Goal: Check status

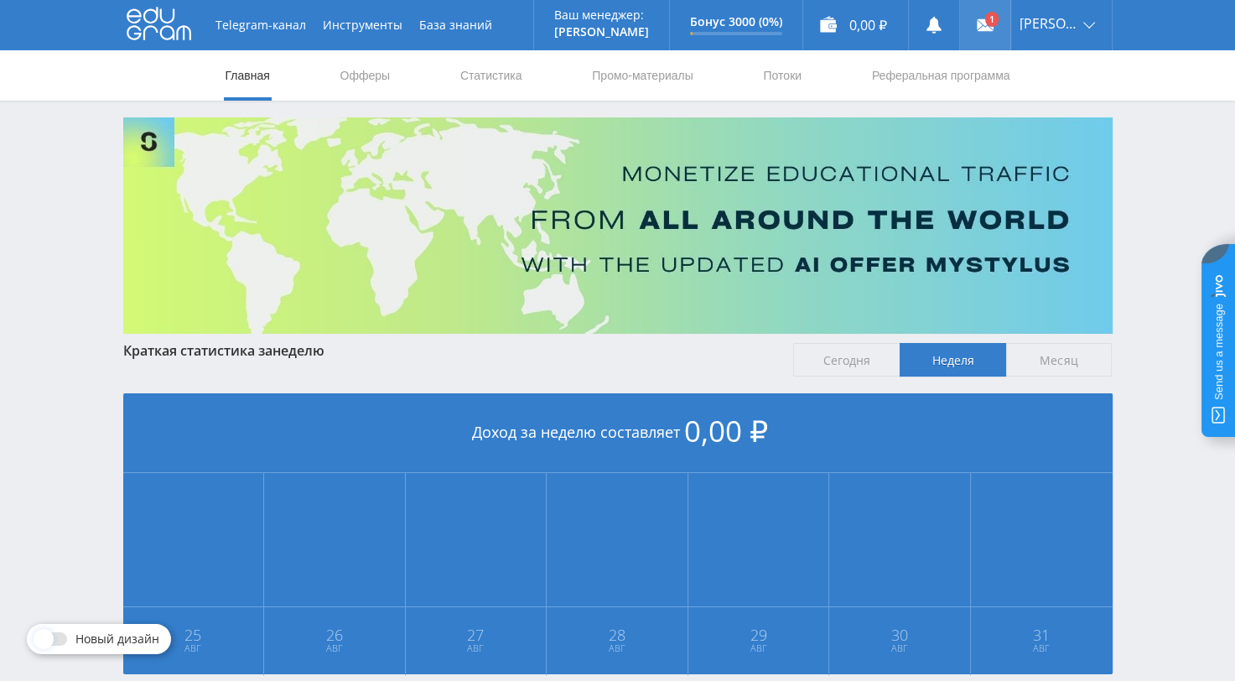
click at [1005, 13] on link at bounding box center [985, 25] width 50 height 50
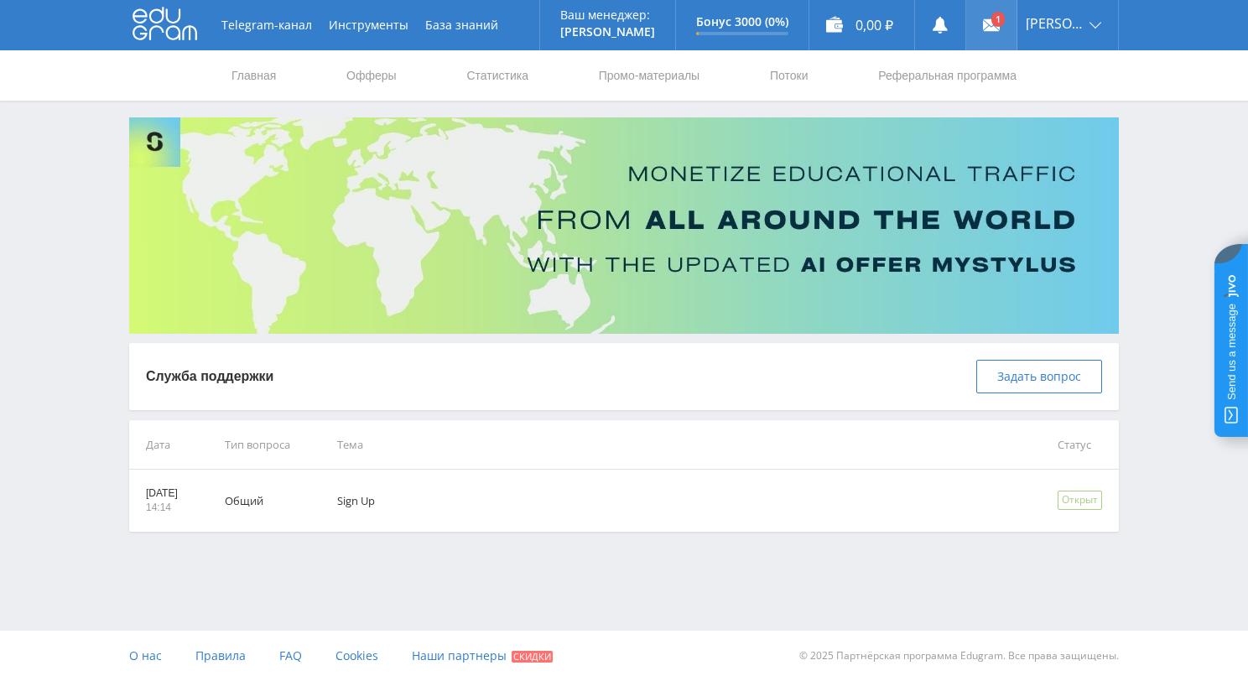
click at [1011, 24] on link at bounding box center [991, 25] width 50 height 50
click at [493, 80] on link "Статистика" at bounding box center [497, 75] width 65 height 50
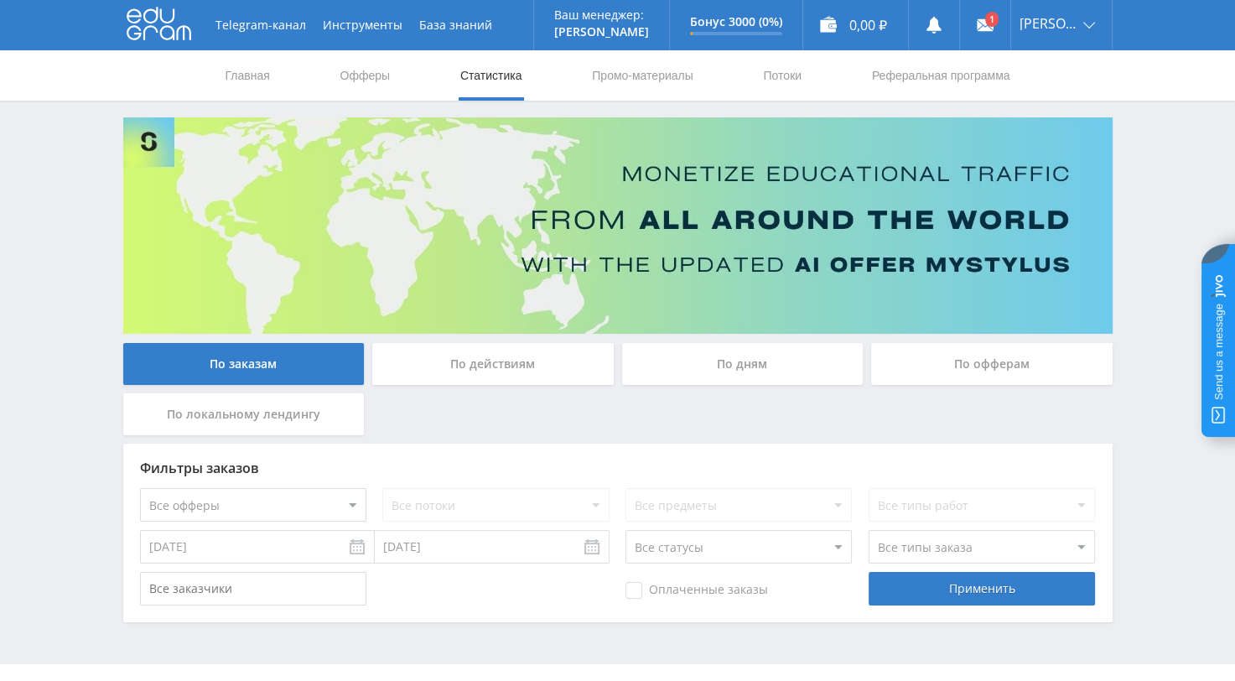
click at [356, 553] on input "24.08.2025" at bounding box center [257, 547] width 235 height 34
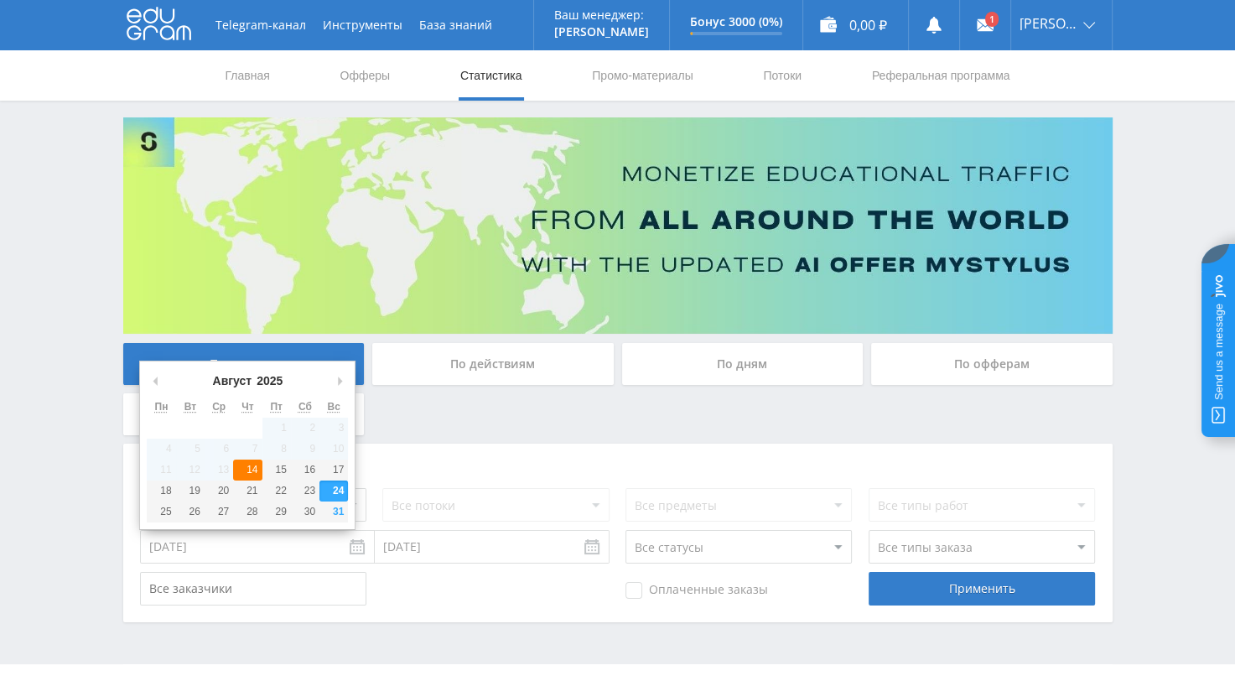
type input "[DATE]"
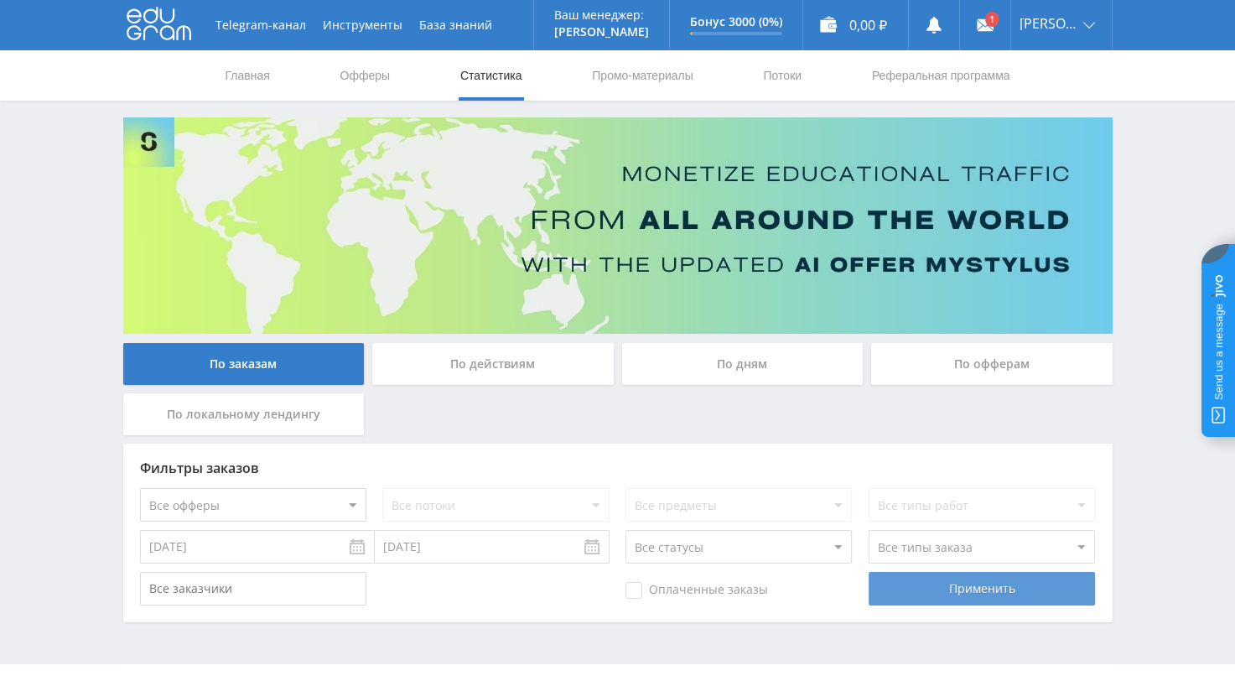
click at [986, 590] on div "Применить" at bounding box center [982, 589] width 226 height 34
click at [496, 363] on div "По действиям" at bounding box center [493, 364] width 242 height 42
click at [0, 0] on input "По действиям" at bounding box center [0, 0] width 0 height 0
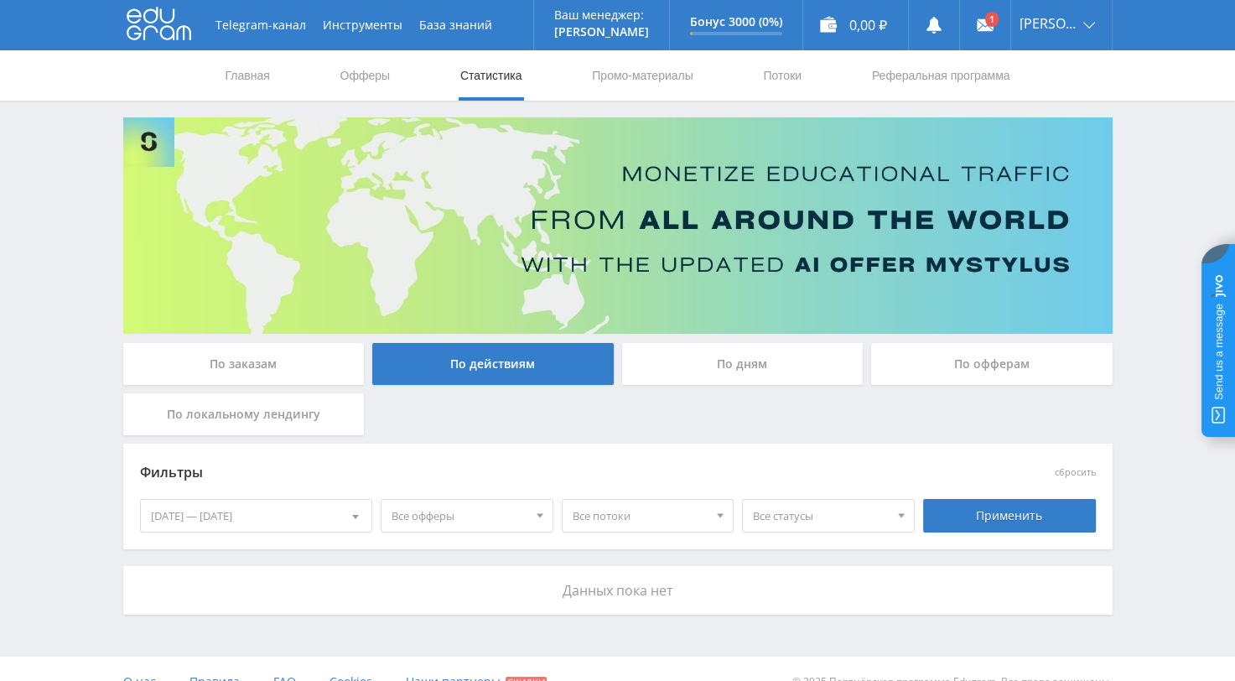
click at [357, 517] on span at bounding box center [355, 519] width 7 height 8
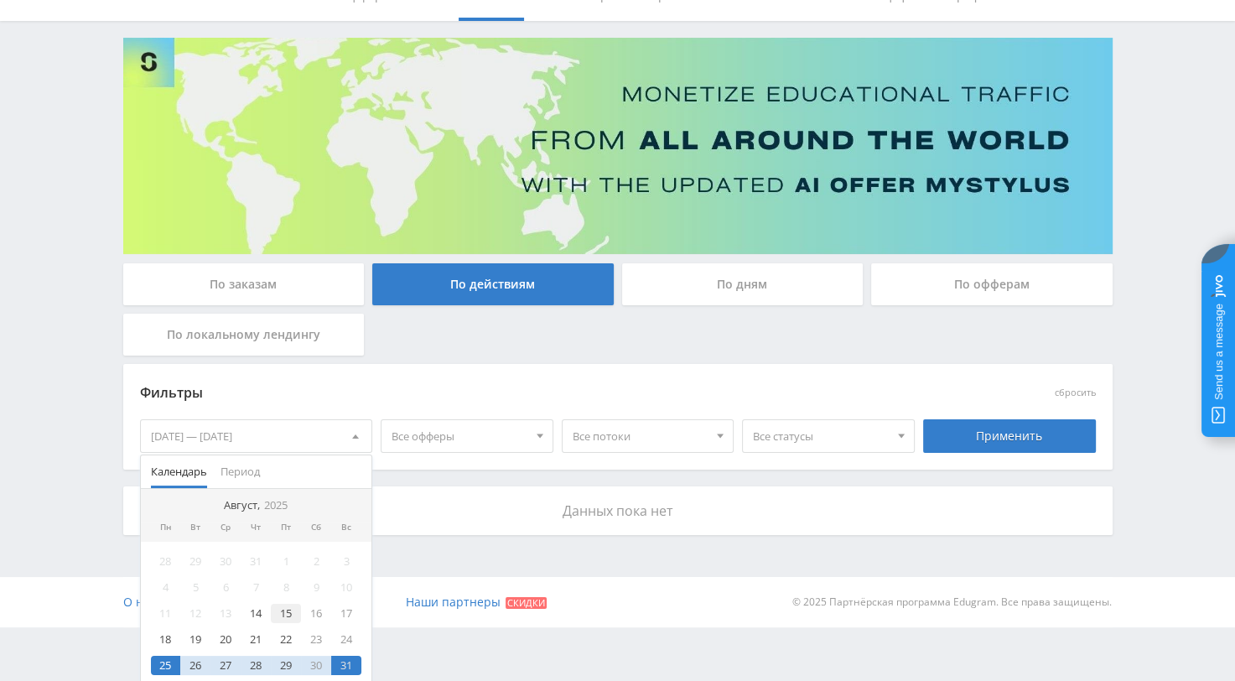
scroll to position [84, 0]
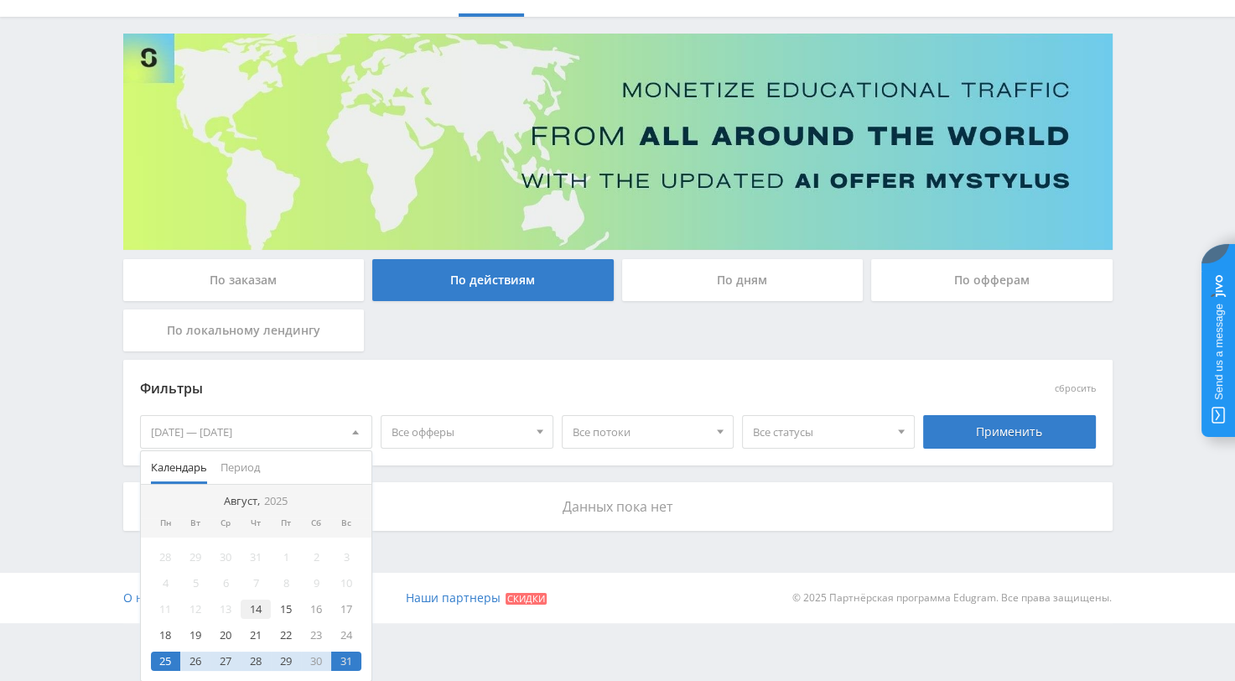
click at [255, 611] on div "14" at bounding box center [256, 609] width 30 height 19
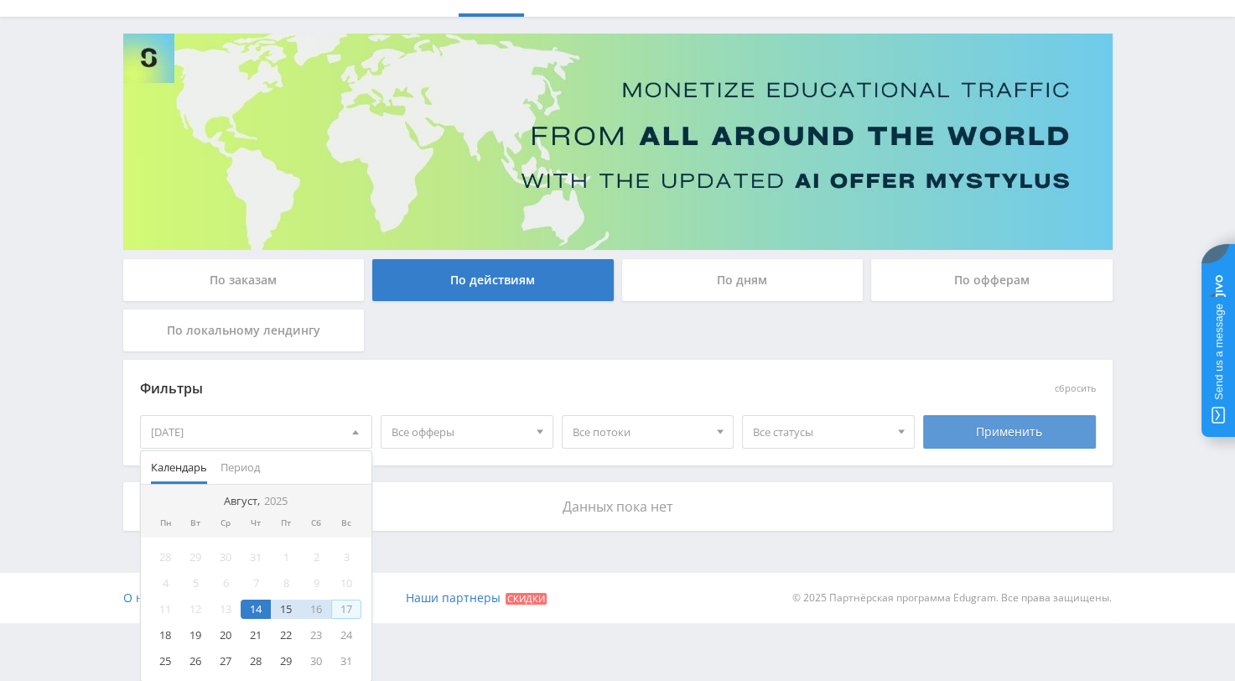
click at [993, 424] on div "Применить" at bounding box center [1009, 432] width 173 height 34
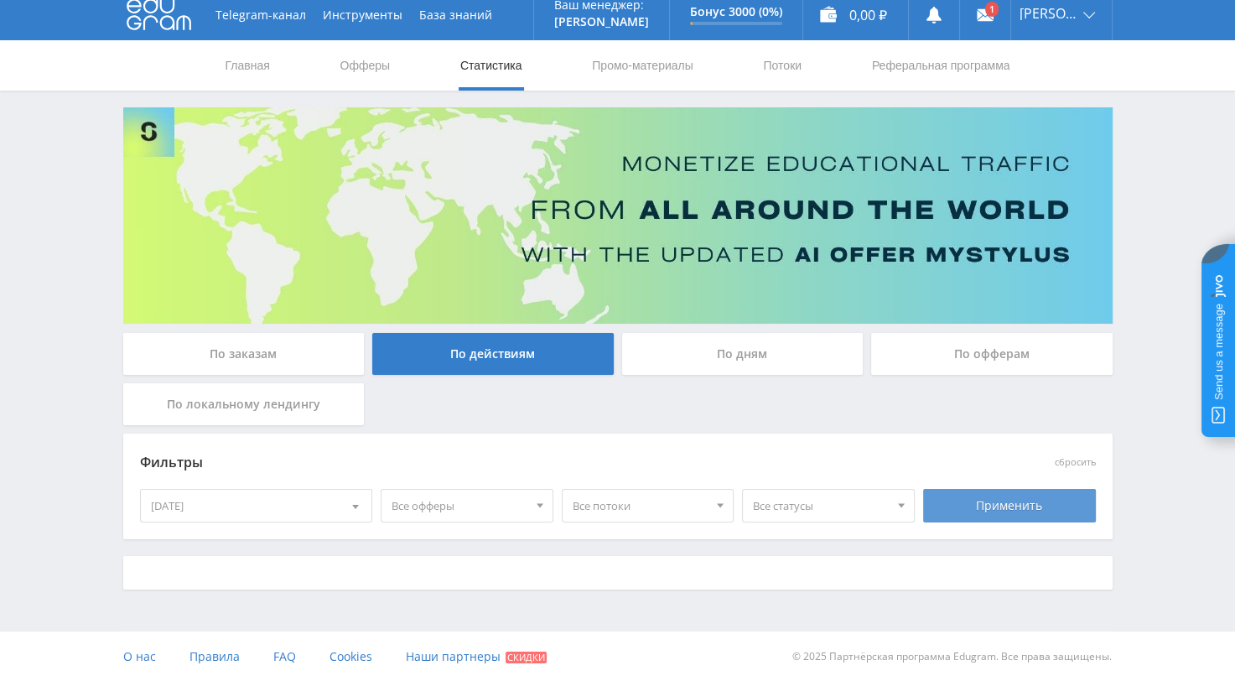
scroll to position [26, 0]
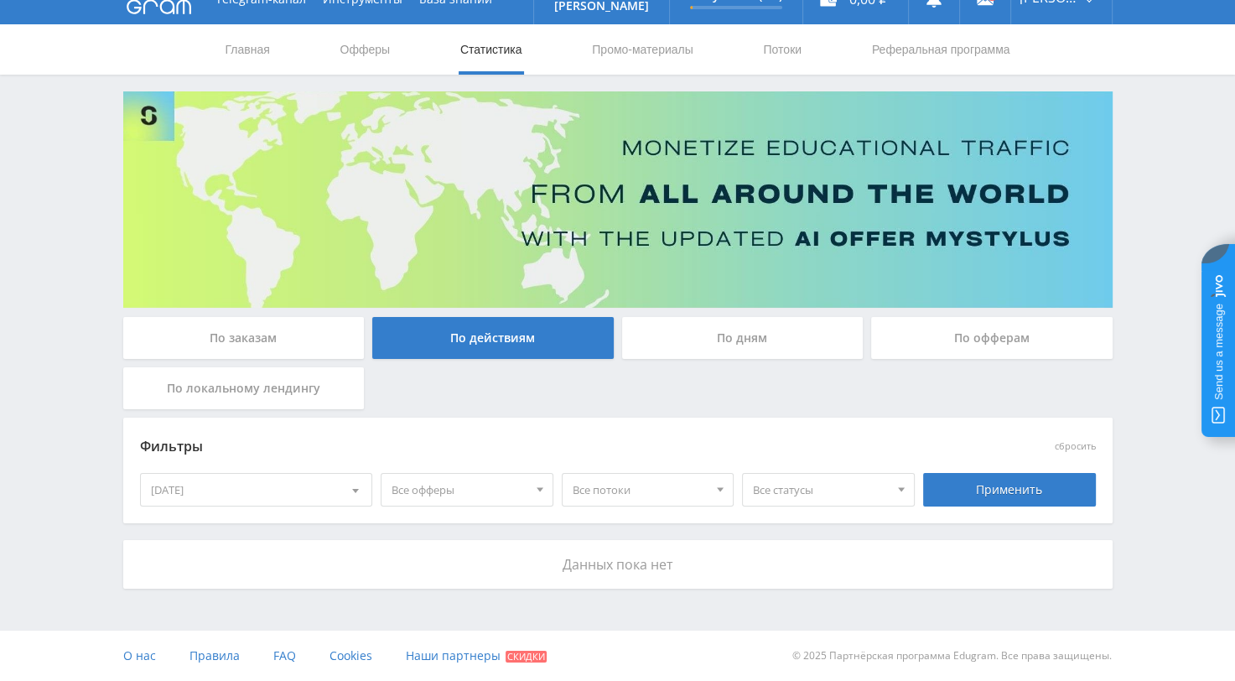
click at [537, 487] on span at bounding box center [540, 491] width 7 height 8
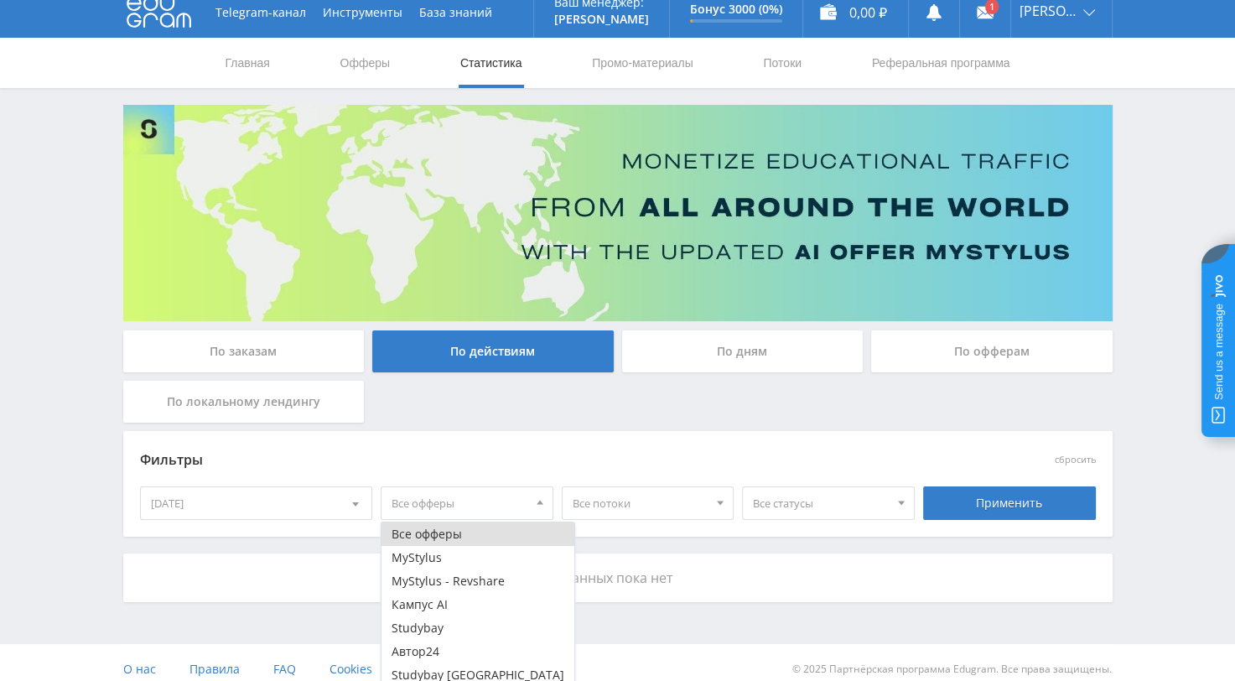
scroll to position [0, 0]
